Goal: Information Seeking & Learning: Check status

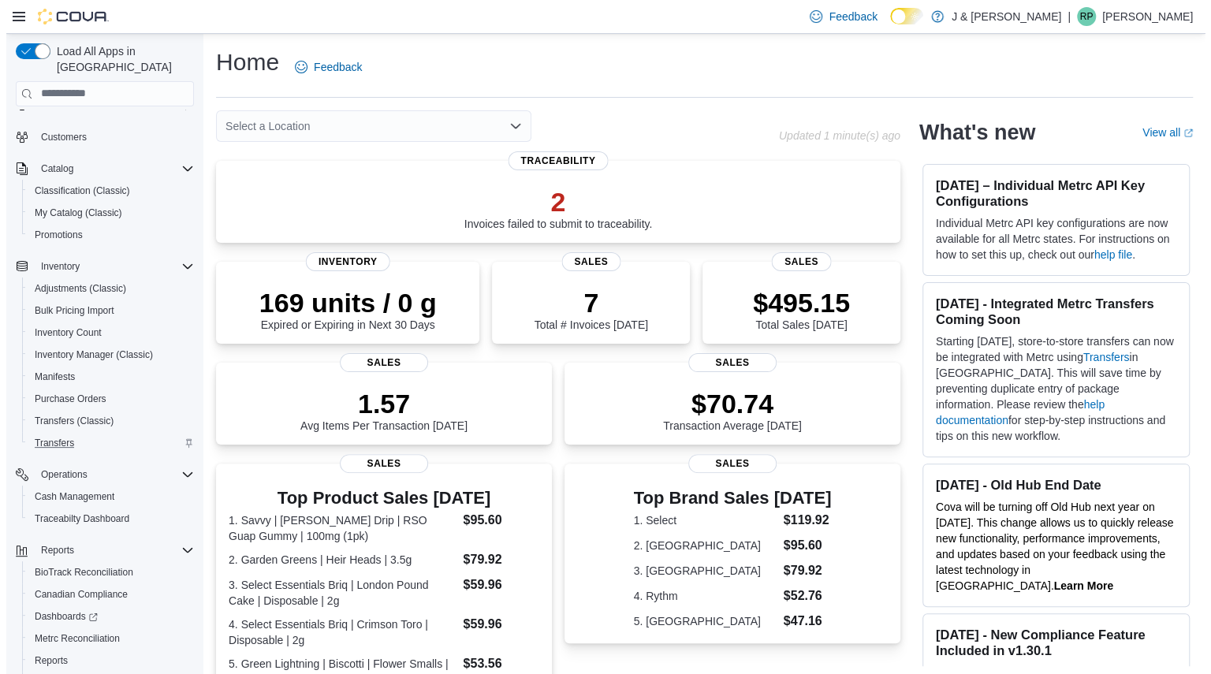
scroll to position [112, 0]
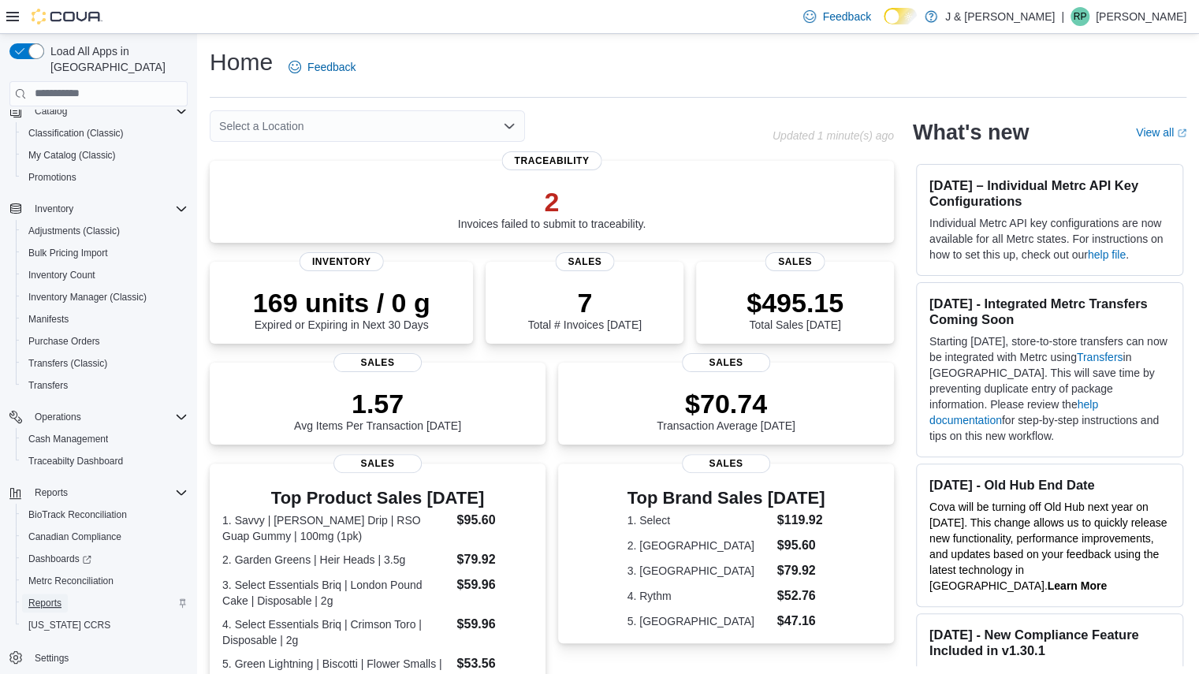
click at [47, 597] on span "Reports" at bounding box center [44, 603] width 33 height 13
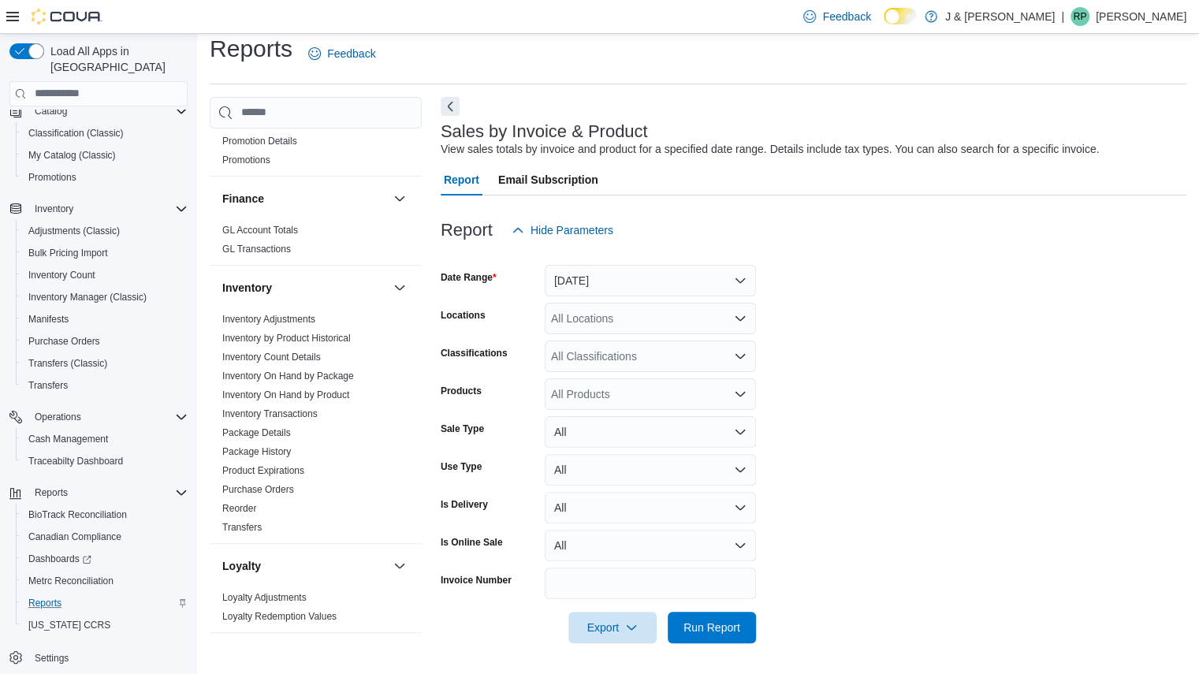
scroll to position [359, 0]
click at [284, 394] on link "Inventory On Hand by Product" at bounding box center [285, 395] width 127 height 11
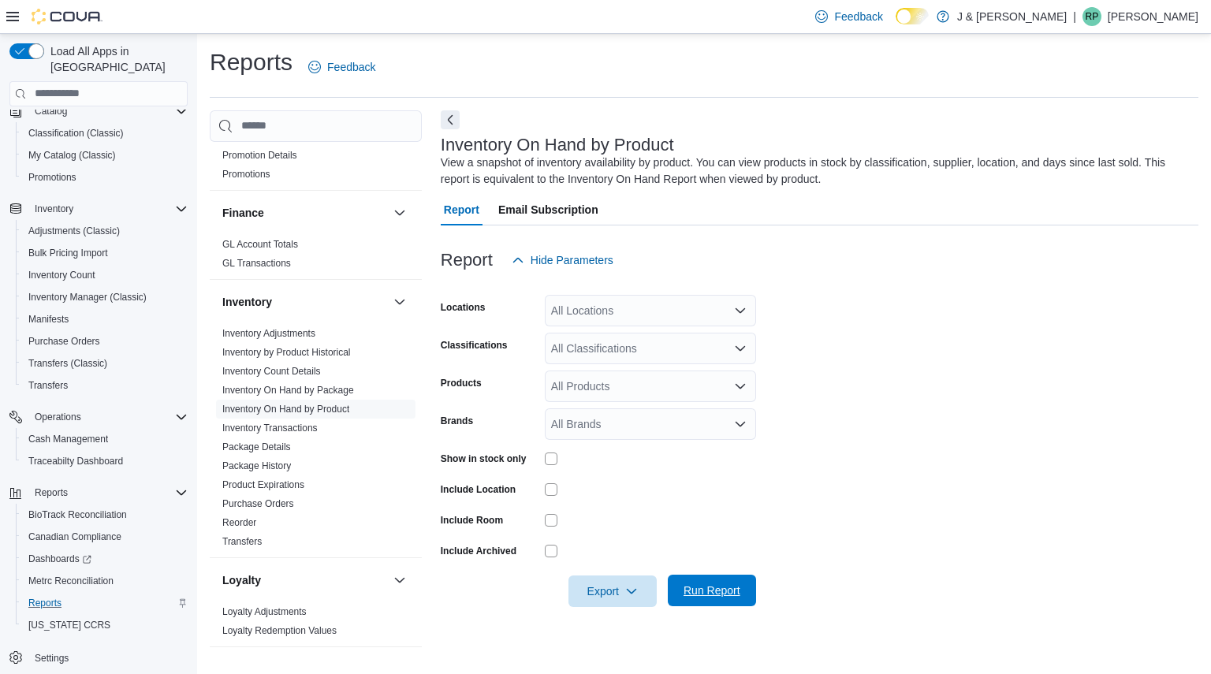
click at [700, 576] on span "Run Report" at bounding box center [711, 591] width 69 height 32
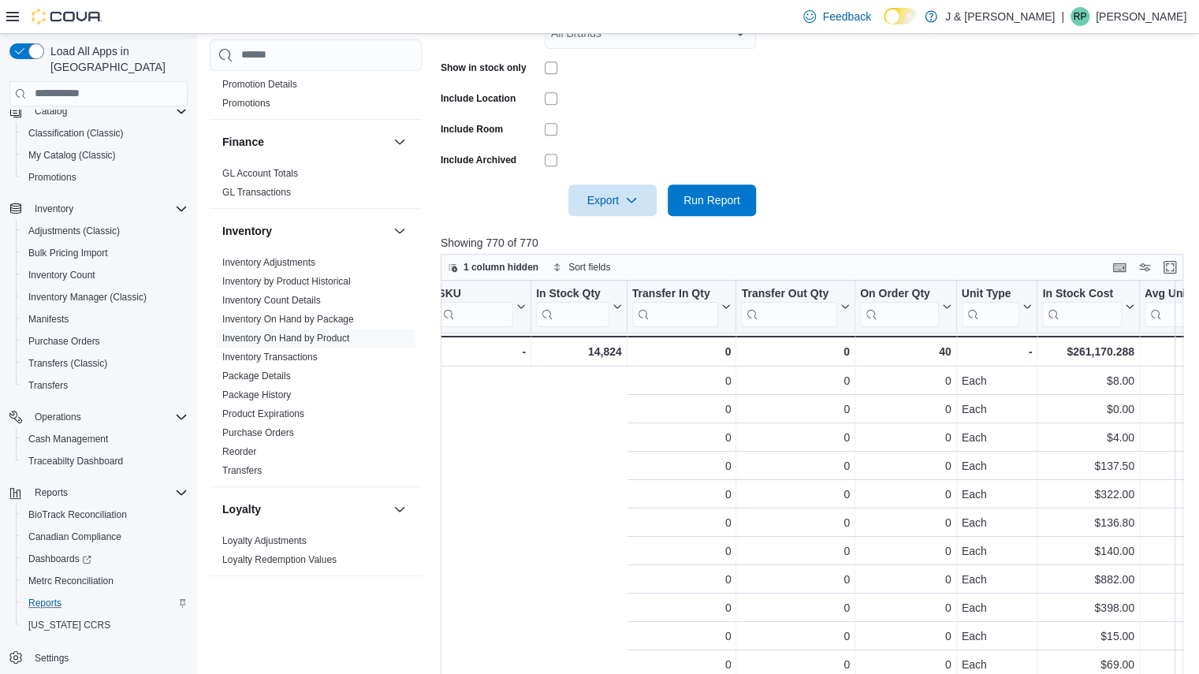
scroll to position [0, 1048]
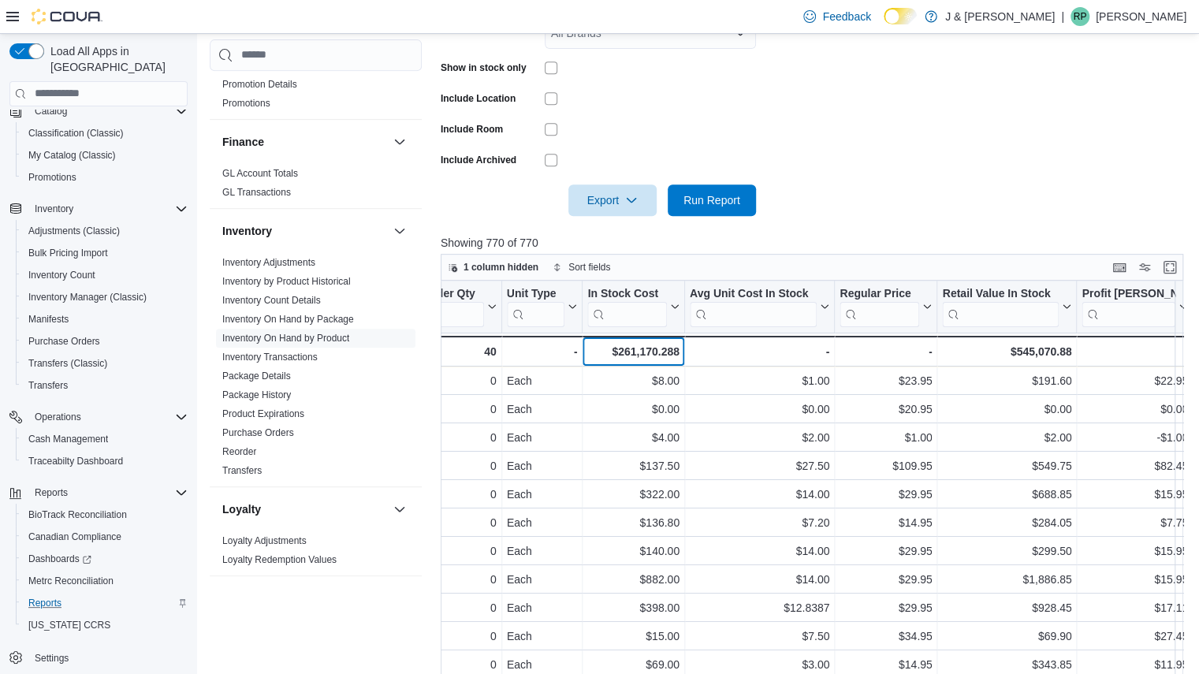
click at [644, 353] on div "$261,170.288" at bounding box center [633, 351] width 91 height 19
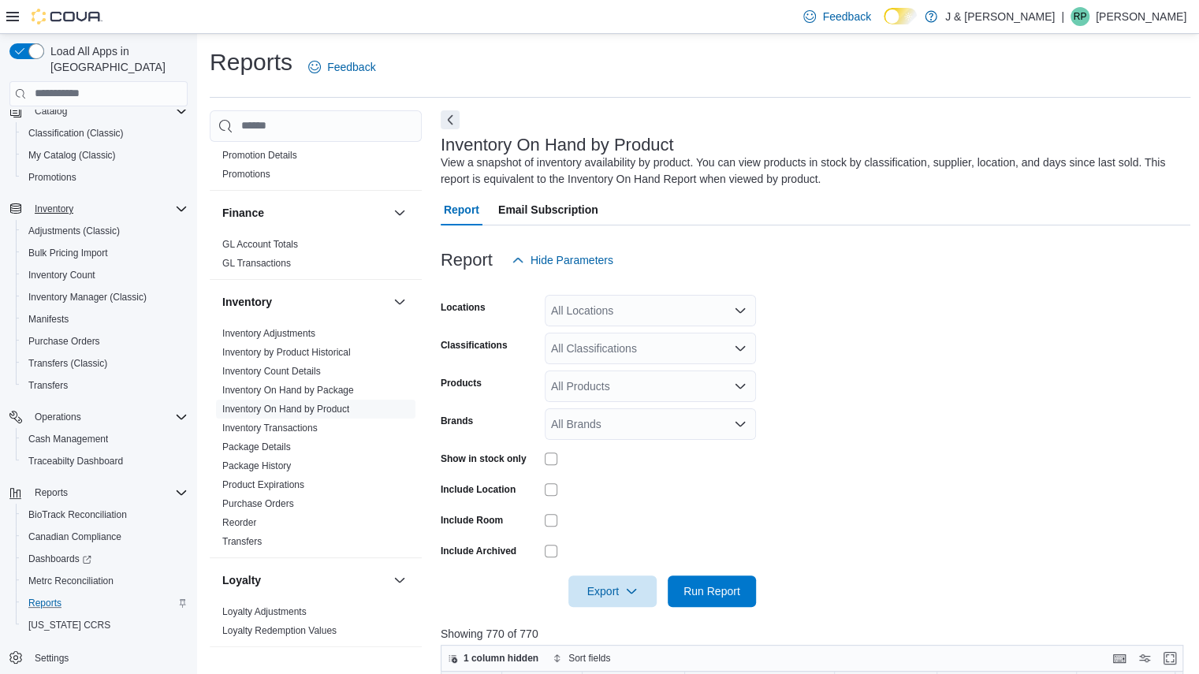
scroll to position [0, 0]
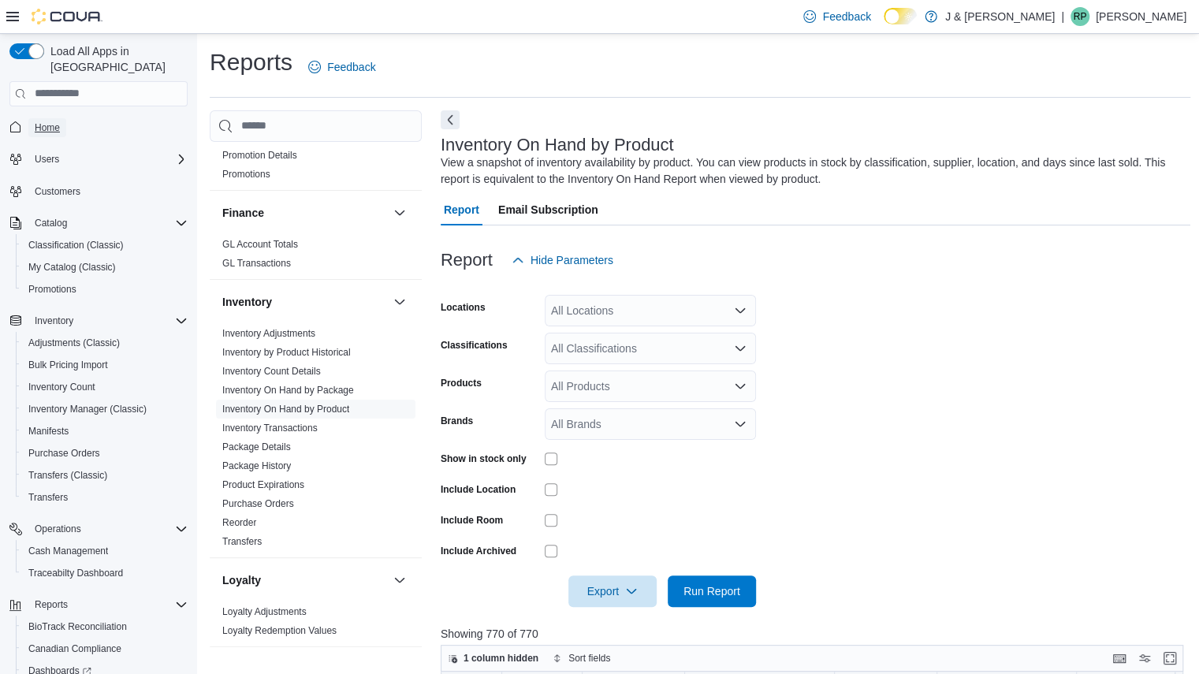
click at [48, 121] on span "Home" at bounding box center [47, 127] width 25 height 13
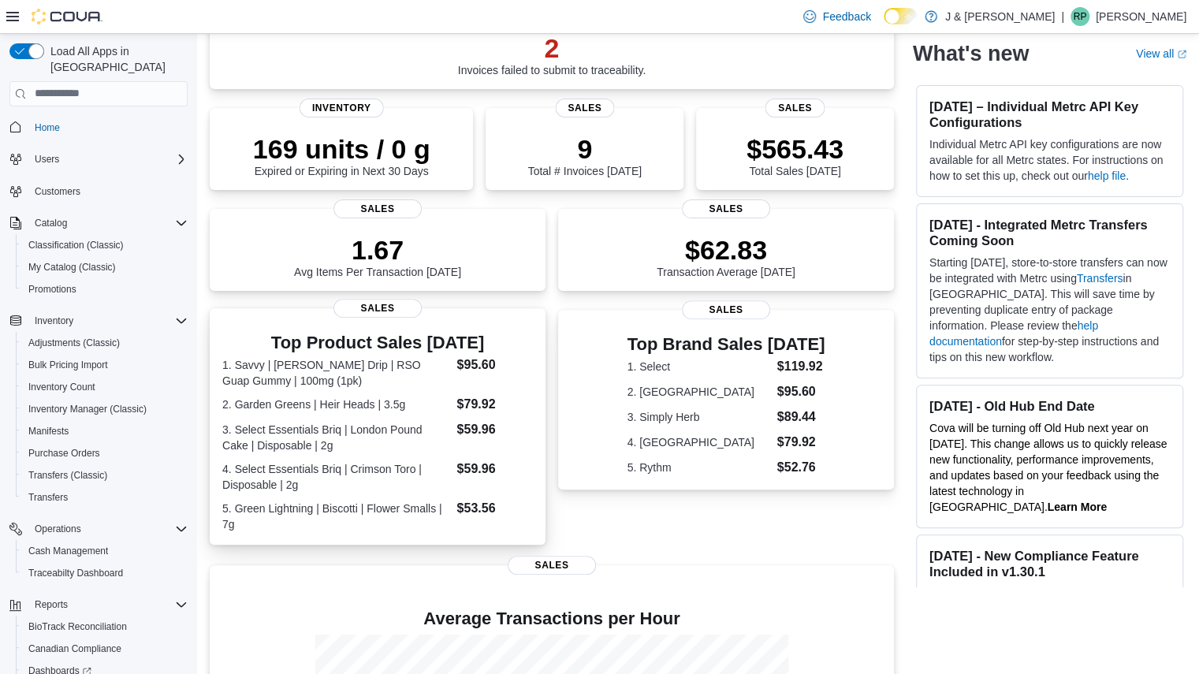
scroll to position [170, 0]
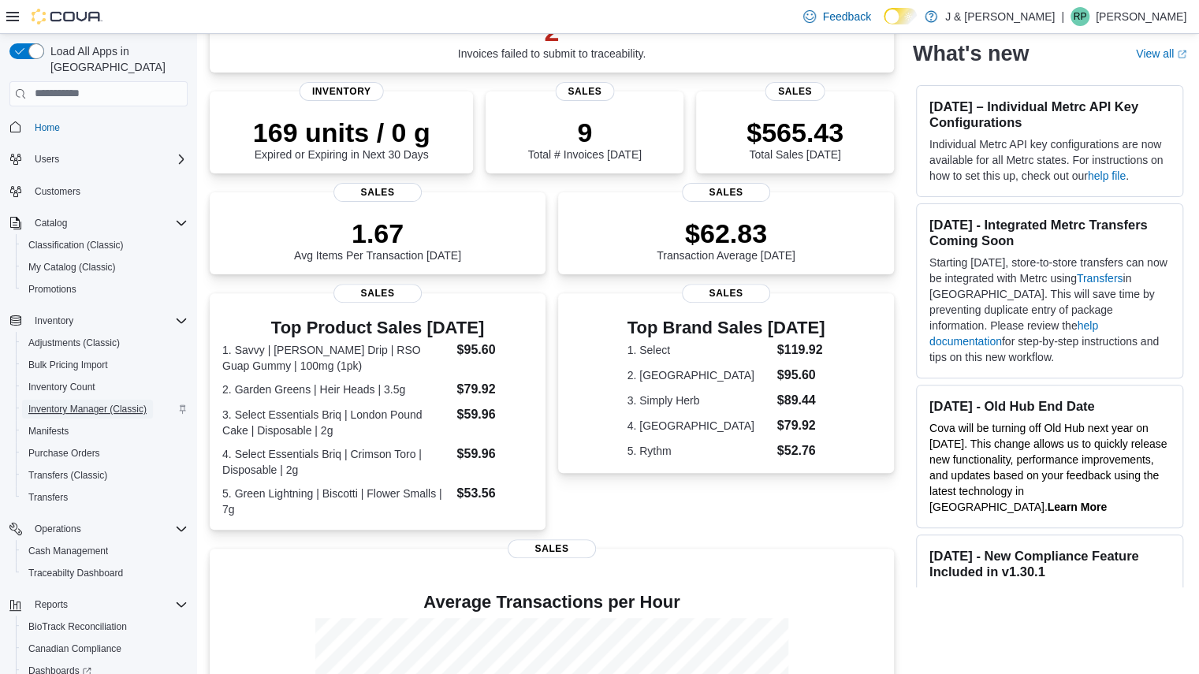
click at [48, 403] on span "Inventory Manager (Classic)" at bounding box center [87, 409] width 118 height 13
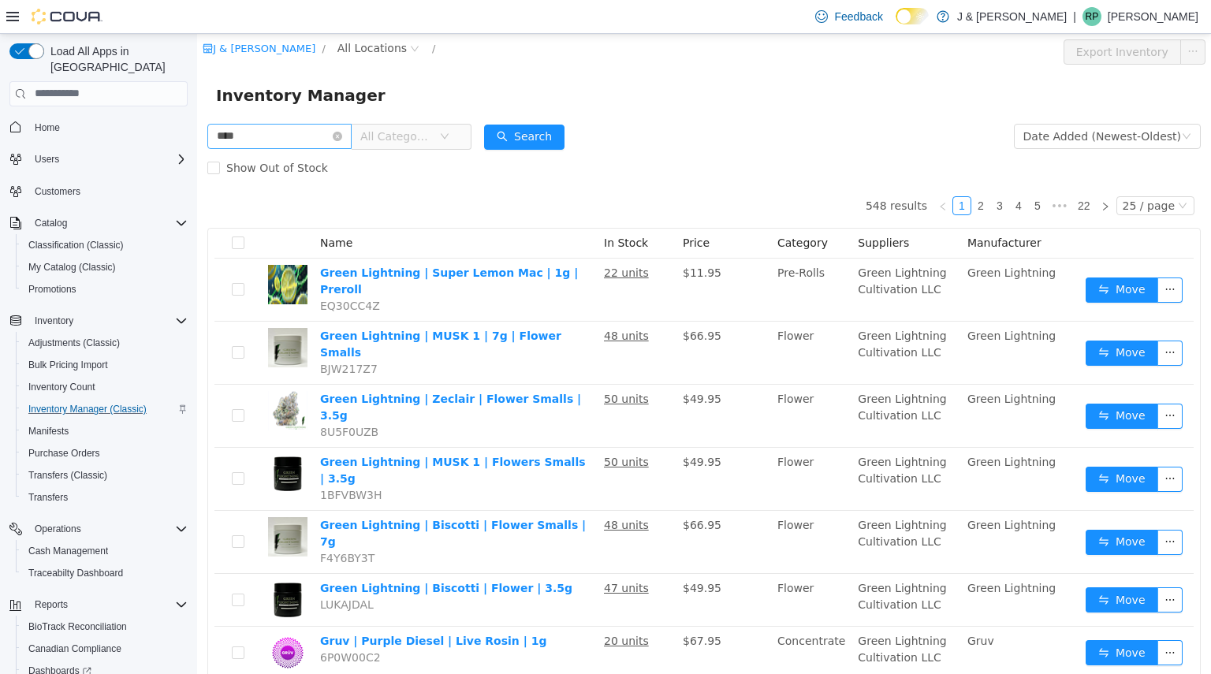
type input "****"
